Goal: Book appointment/travel/reservation

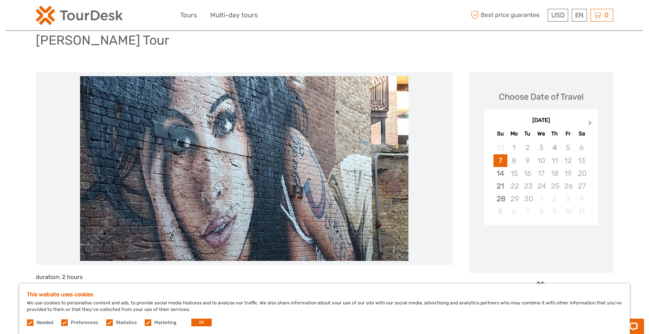
click at [590, 121] on span "Next Month" at bounding box center [590, 124] width 0 height 11
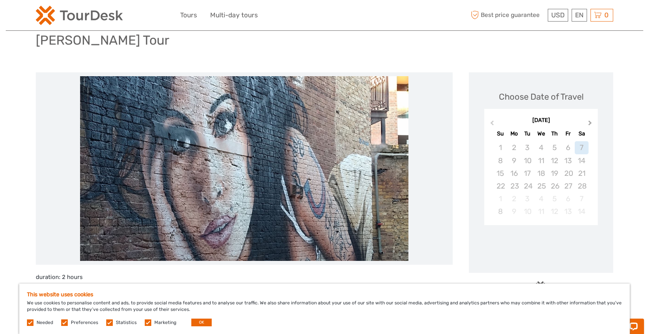
click at [590, 121] on span "Next Month" at bounding box center [590, 124] width 0 height 11
